Goal: Communication & Community: Answer question/provide support

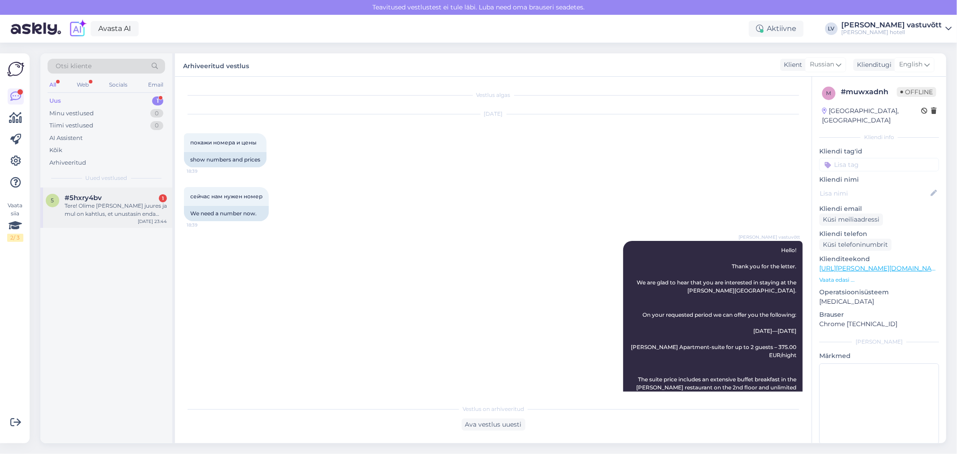
click at [83, 202] on div "Tere! Olime [PERSON_NAME] juures ja mul on kahtlus, et unustasin enda öösärgi t…" at bounding box center [116, 210] width 102 height 16
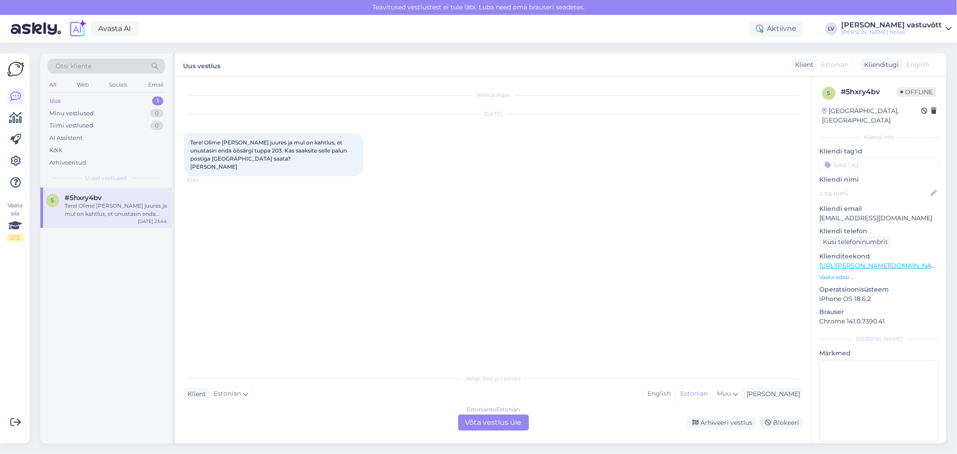
click at [486, 418] on div "Estonian to Estonian Võta vestlus üle" at bounding box center [493, 423] width 71 height 16
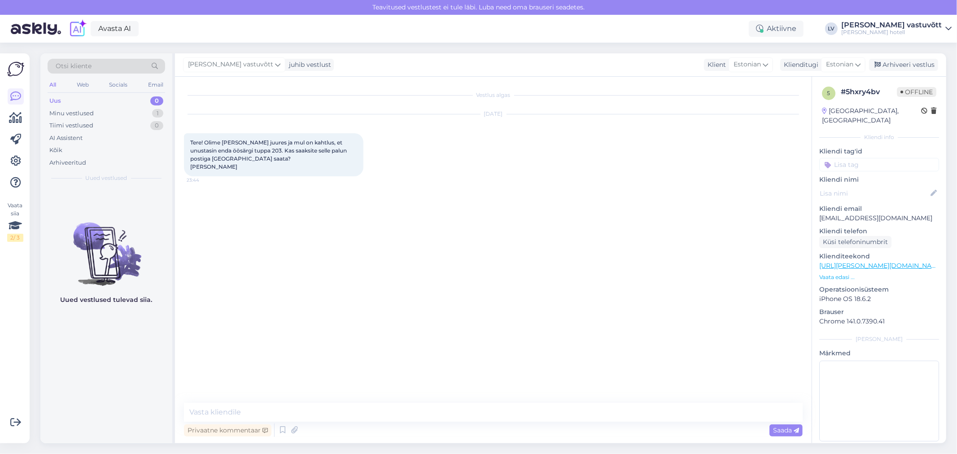
click at [321, 398] on div "Vestlus algas [DATE] Tere! Olime [PERSON_NAME] juures ja mul on kahtlus, et unu…" at bounding box center [493, 260] width 637 height 367
click at [302, 401] on div "Vestlus algas [DATE] Tere! Olime [PERSON_NAME] juures ja mul on kahtlus, et unu…" at bounding box center [493, 260] width 637 height 367
click at [268, 415] on textarea at bounding box center [493, 412] width 619 height 19
type textarea "Tere! Tõepoolest on jäänud Teie öösärk meie juurde!"
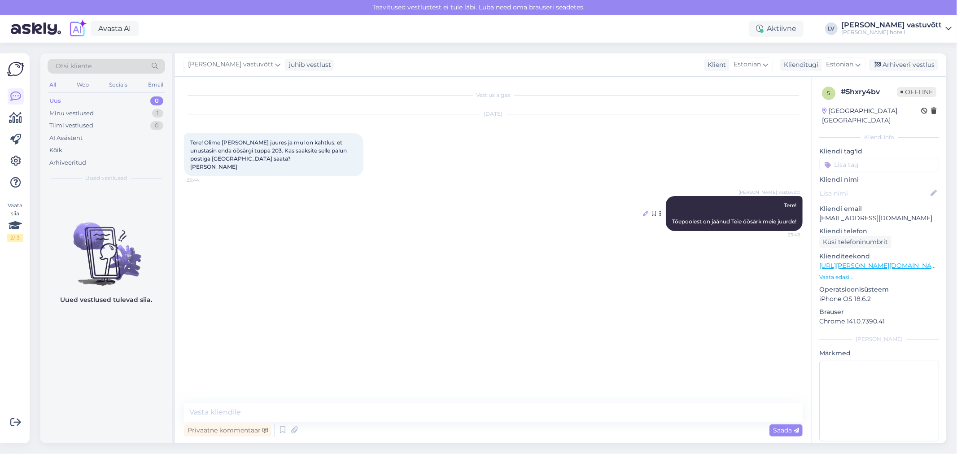
click at [643, 212] on icon at bounding box center [645, 213] width 5 height 5
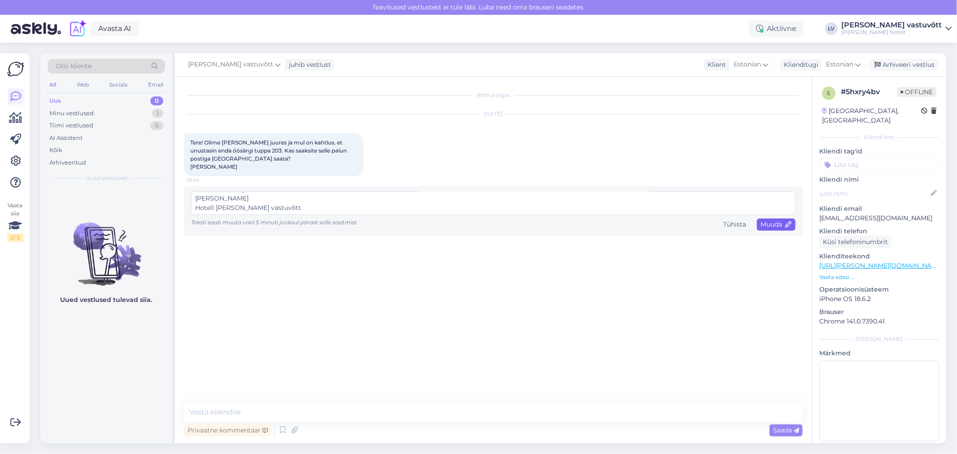
scroll to position [84, 0]
type textarea "Tere! Tõepoolest on jäänud Teie öösärk meie juurde! Kas saaksite täpsustada kuh…"
click at [779, 227] on span "Muuda" at bounding box center [776, 224] width 31 height 8
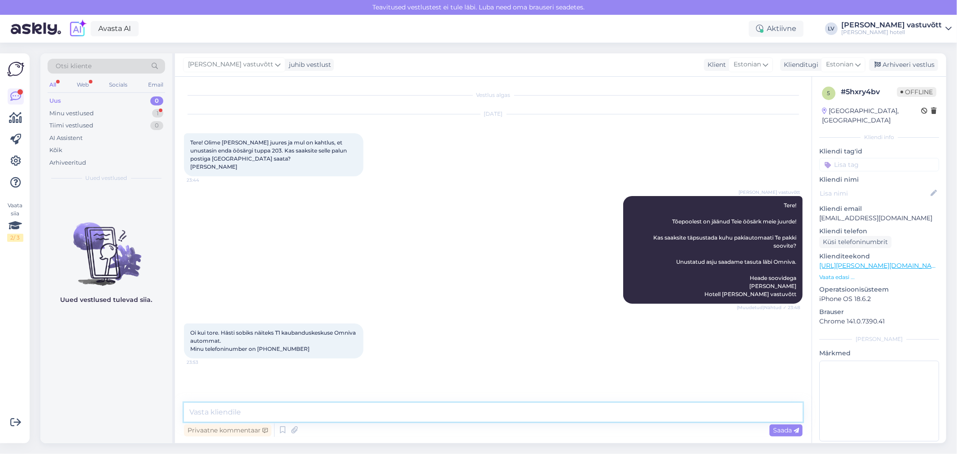
click at [331, 411] on textarea at bounding box center [493, 412] width 619 height 19
type textarea "Tere! Täname Teid täpsustamast!"
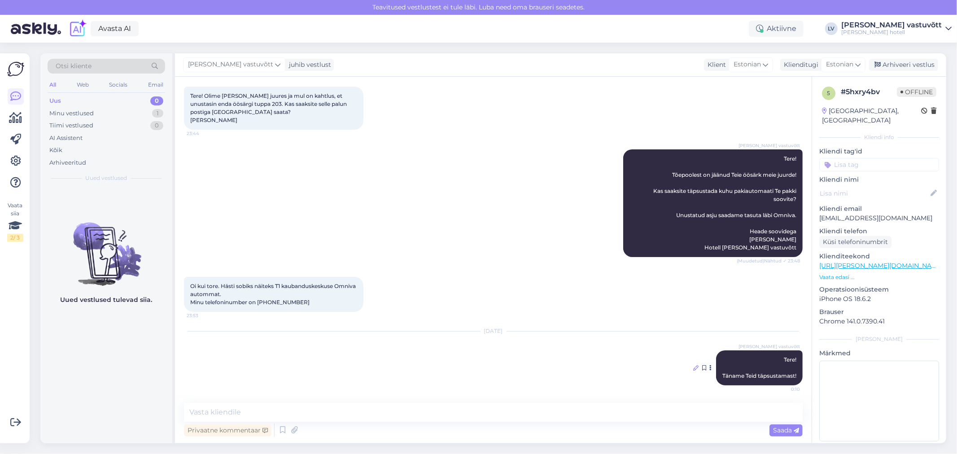
click at [693, 366] on icon at bounding box center [695, 367] width 5 height 5
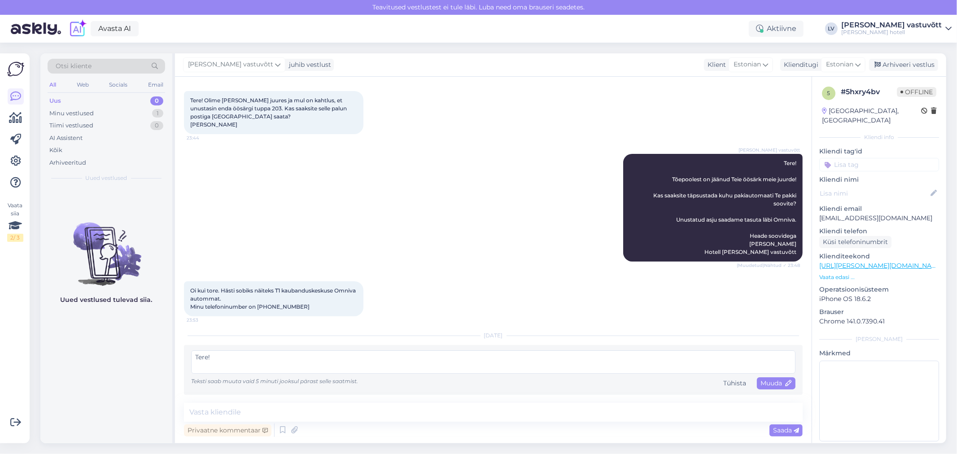
scroll to position [42, 0]
click at [263, 366] on textarea "Tere! Täname Teid täpsustamast!" at bounding box center [493, 362] width 604 height 23
click at [318, 360] on textarea "Tere! Täname Teid täpsustamast!" at bounding box center [493, 362] width 604 height 23
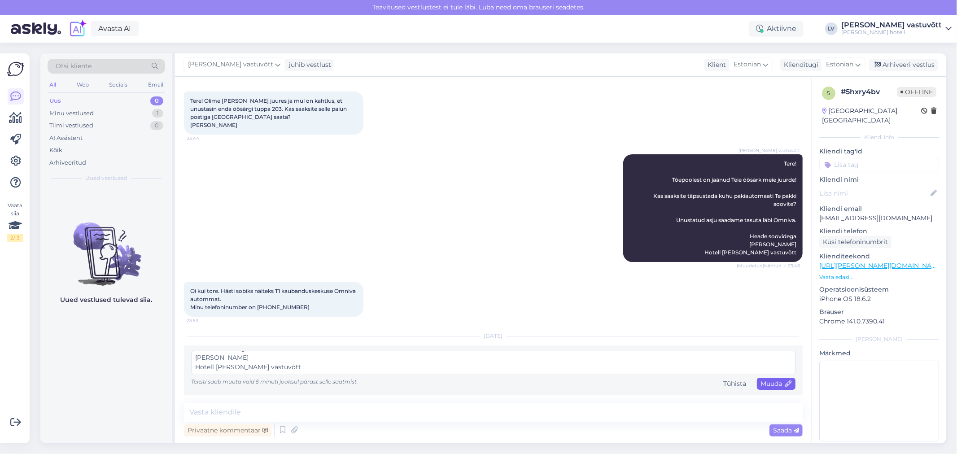
type textarea "Tere! Täname Teid täpsustamast! Paneme paki [PERSON_NAME] esimesel võimalusel! …"
click at [774, 385] on span "Muuda" at bounding box center [776, 384] width 31 height 8
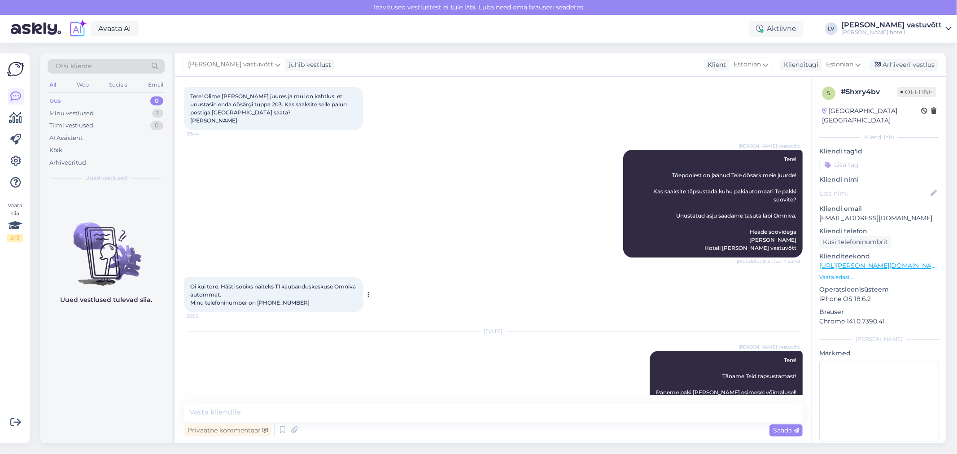
scroll to position [0, 0]
